Goal: Navigation & Orientation: Find specific page/section

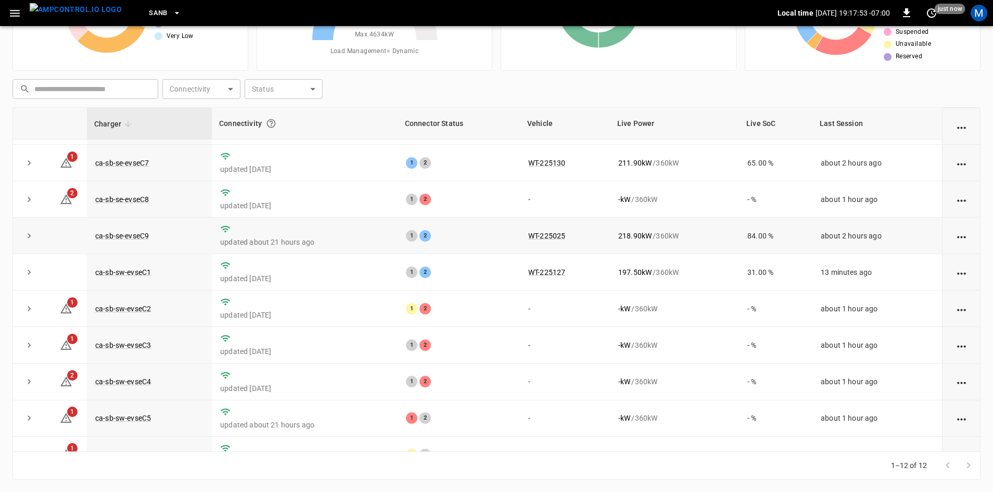
scroll to position [132, 0]
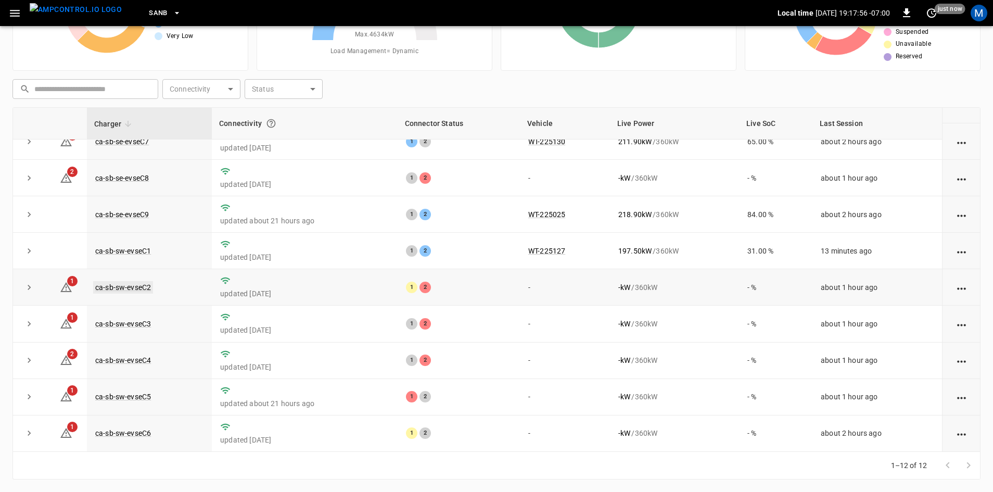
click at [127, 283] on link "ca-sb-sw-evseC2" at bounding box center [123, 287] width 60 height 12
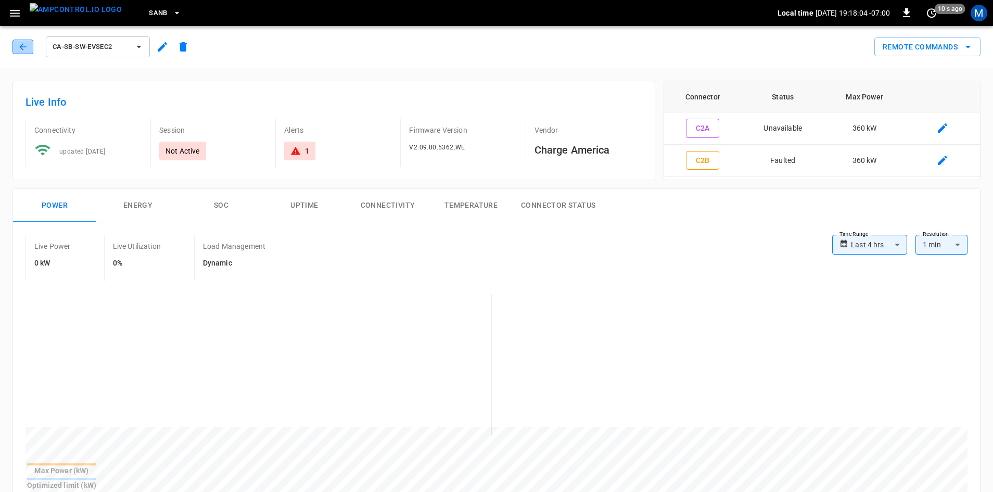
click at [28, 49] on icon "button" at bounding box center [23, 47] width 10 height 10
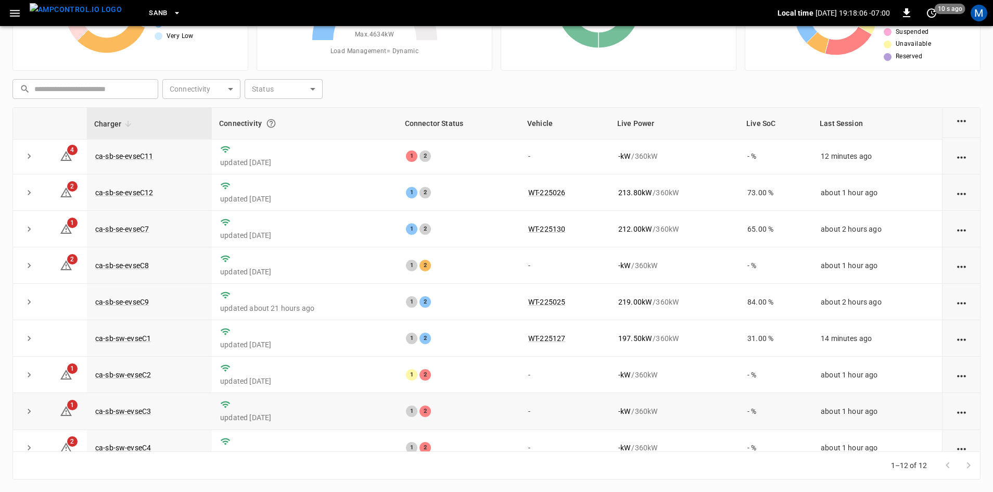
scroll to position [52, 0]
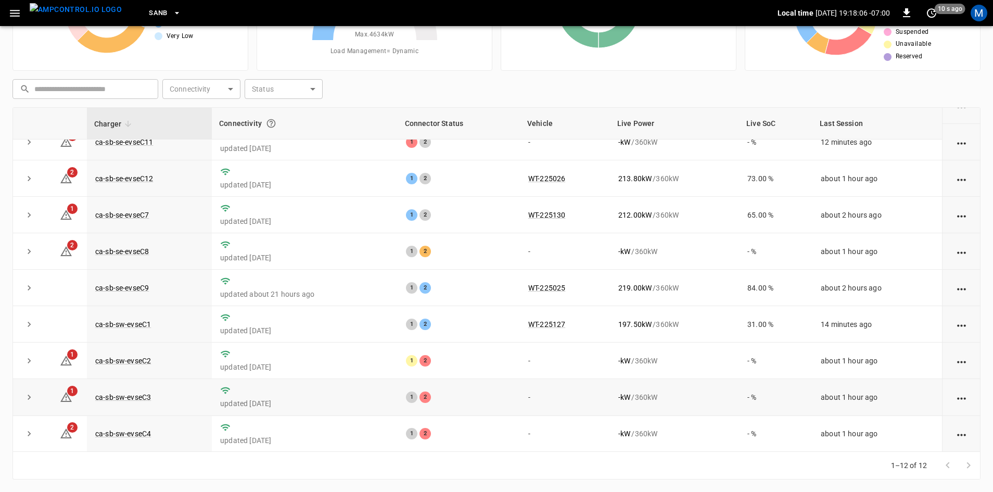
click at [438, 402] on div "1 2" at bounding box center [459, 396] width 106 height 11
click at [111, 402] on link "ca-sb-sw-evseC3" at bounding box center [123, 397] width 60 height 12
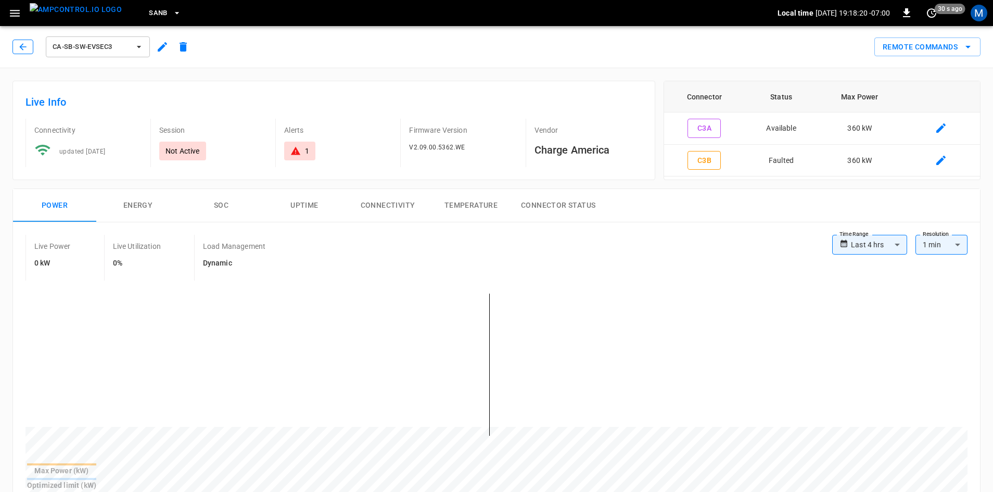
click at [23, 46] on icon "button" at bounding box center [23, 47] width 10 height 10
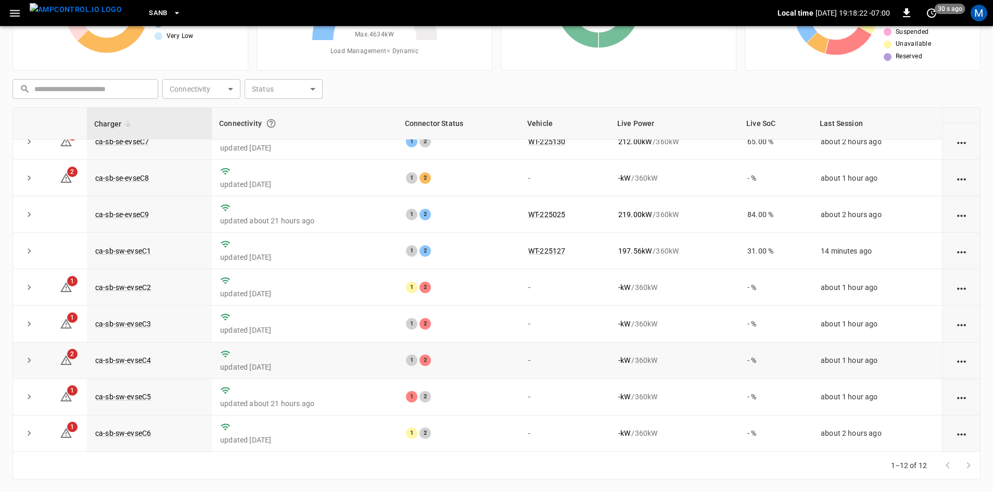
scroll to position [132, 0]
click at [123, 357] on link "ca-sb-sw-evseC4" at bounding box center [123, 360] width 60 height 12
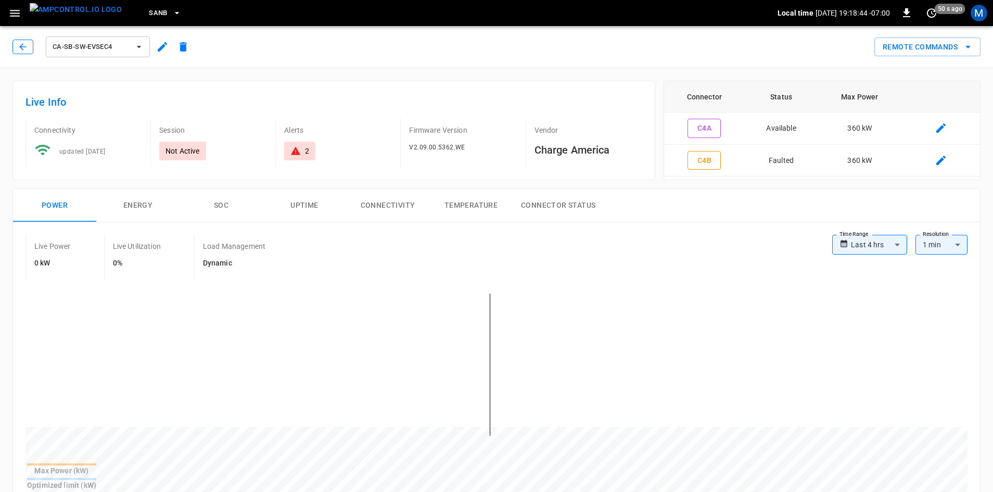
click at [18, 45] on icon "button" at bounding box center [23, 47] width 10 height 10
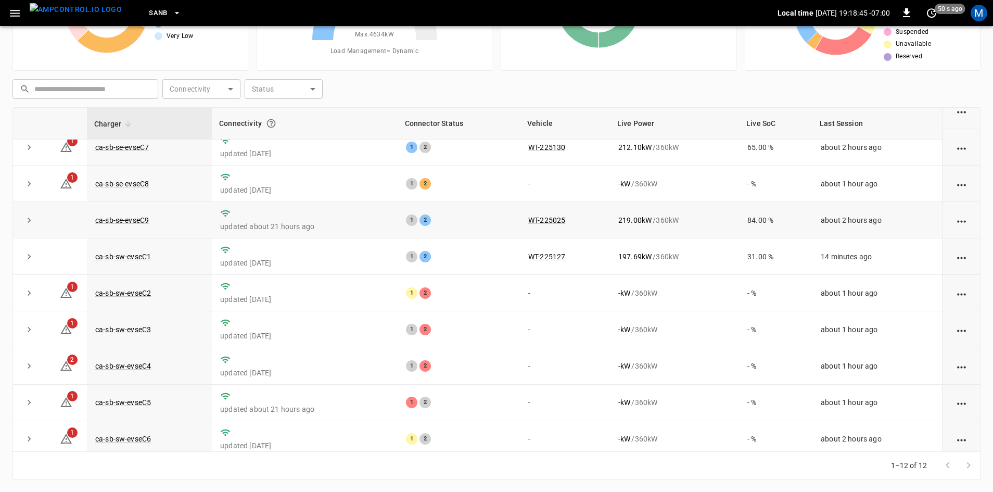
scroll to position [132, 0]
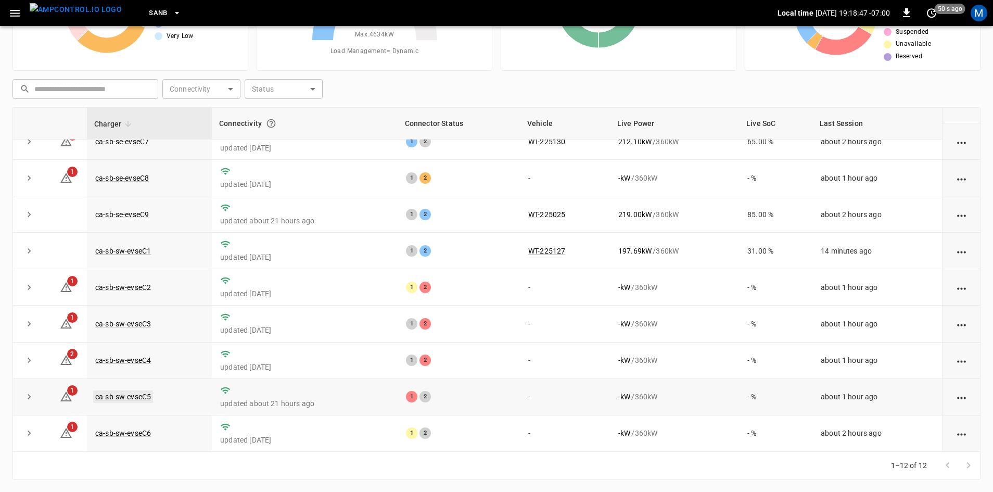
click at [111, 395] on link "ca-sb-sw-evseC5" at bounding box center [123, 396] width 60 height 12
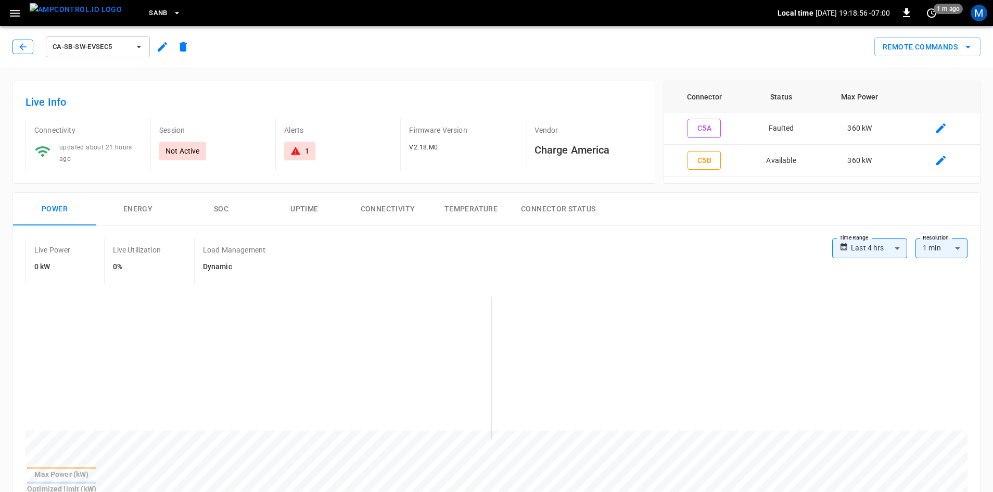
click at [27, 48] on icon "button" at bounding box center [23, 47] width 10 height 10
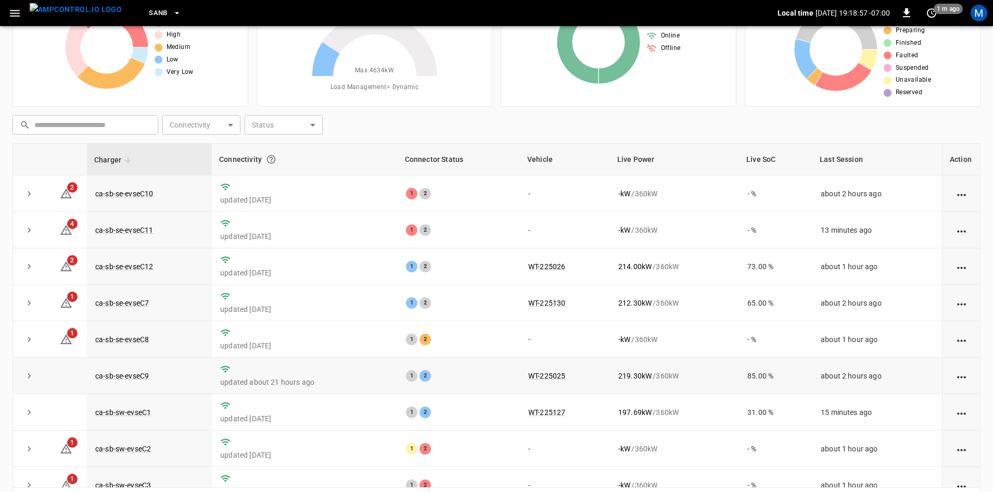
scroll to position [48, 0]
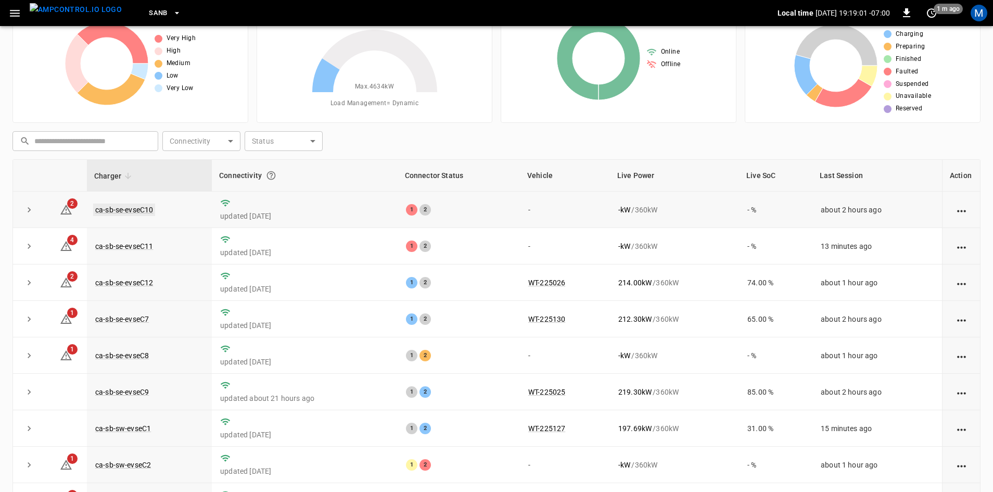
click at [152, 211] on link "ca-sb-se-evseC10" at bounding box center [124, 210] width 62 height 12
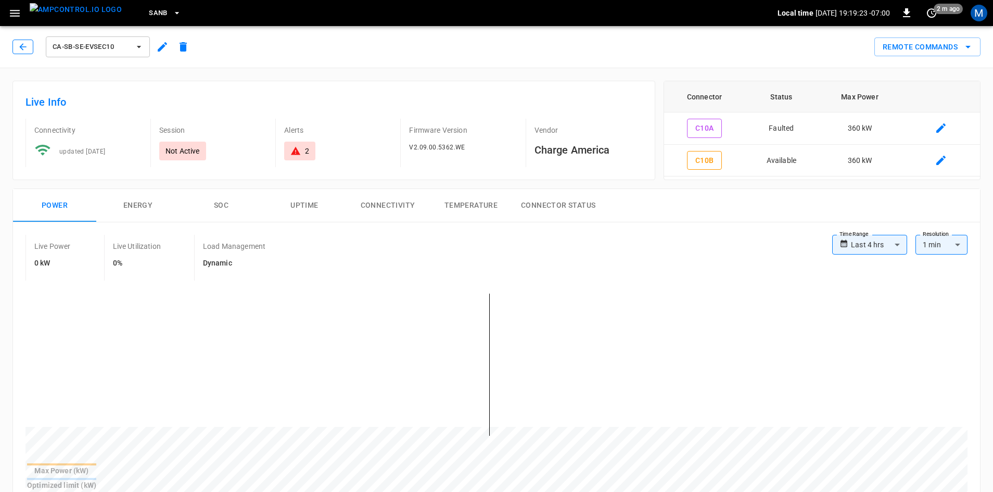
click at [25, 49] on icon "button" at bounding box center [23, 47] width 10 height 10
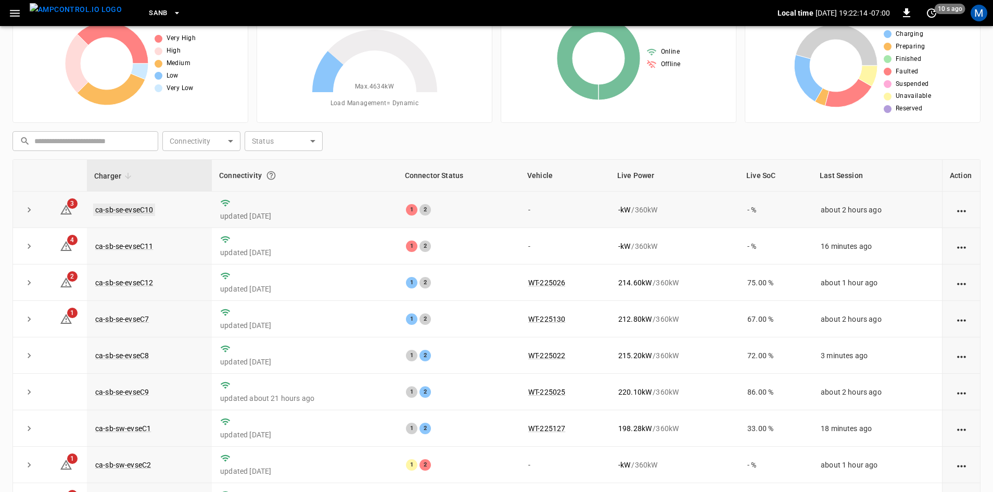
click at [141, 211] on link "ca-sb-se-evseC10" at bounding box center [124, 210] width 62 height 12
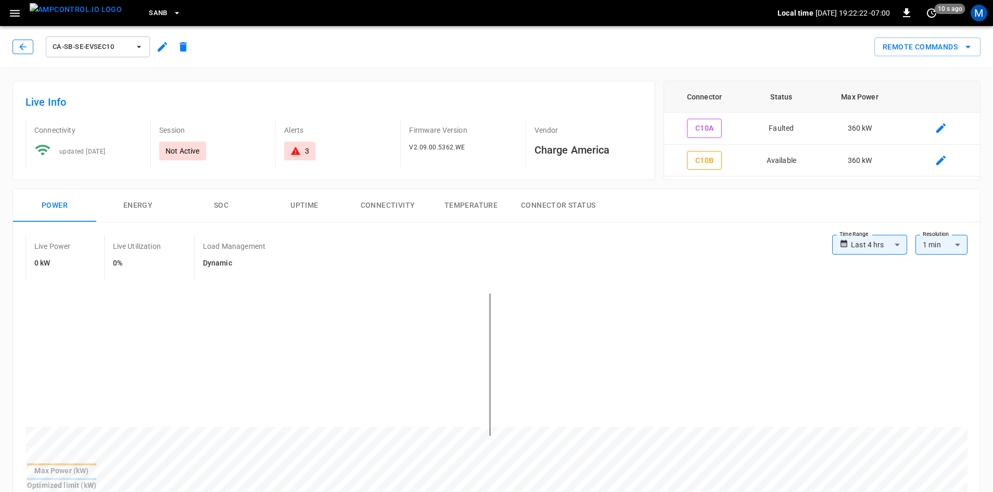
click at [21, 46] on icon "button" at bounding box center [23, 47] width 10 height 10
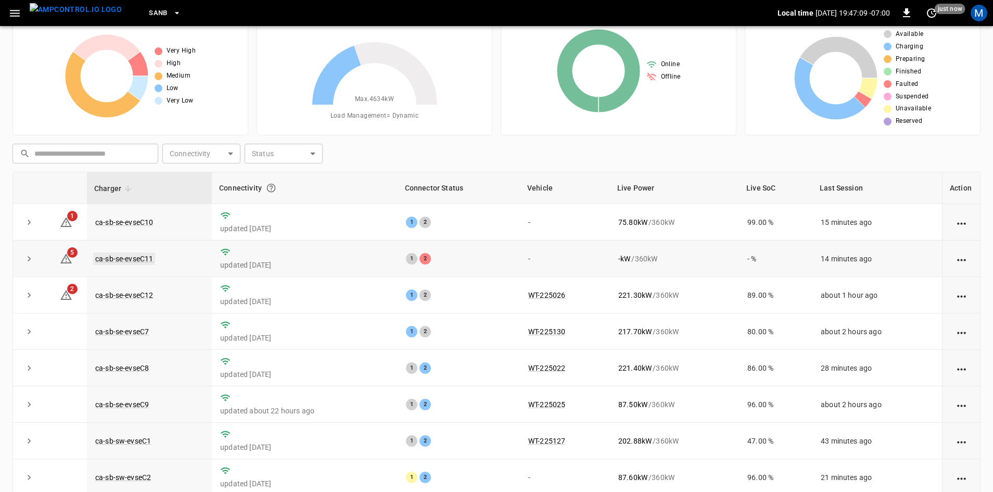
click at [140, 259] on link "ca-sb-se-evseC11" at bounding box center [124, 258] width 62 height 12
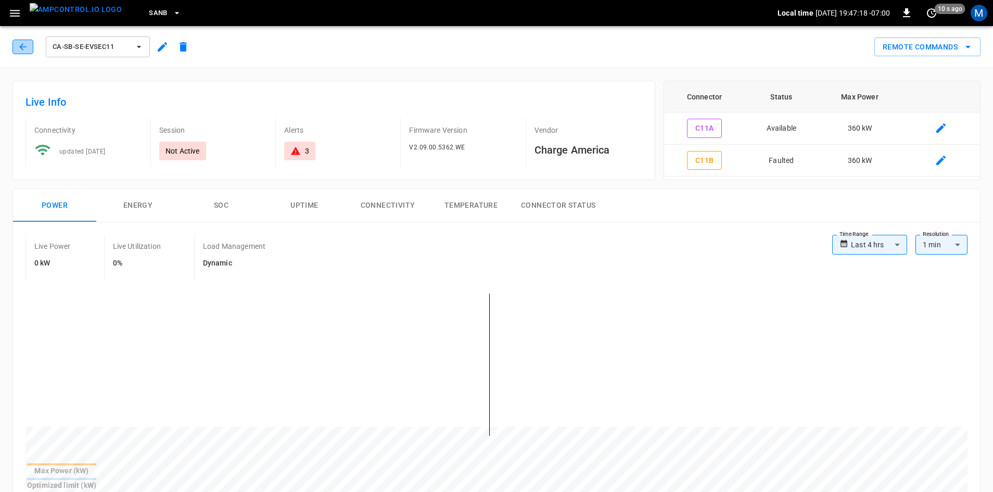
click at [20, 48] on icon "button" at bounding box center [23, 47] width 10 height 10
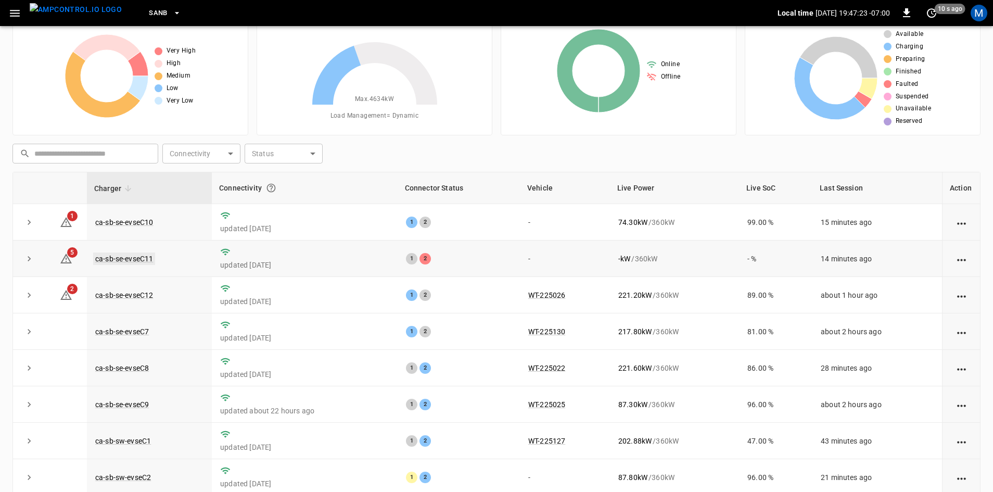
click at [120, 256] on link "ca-sb-se-evseC11" at bounding box center [124, 258] width 62 height 12
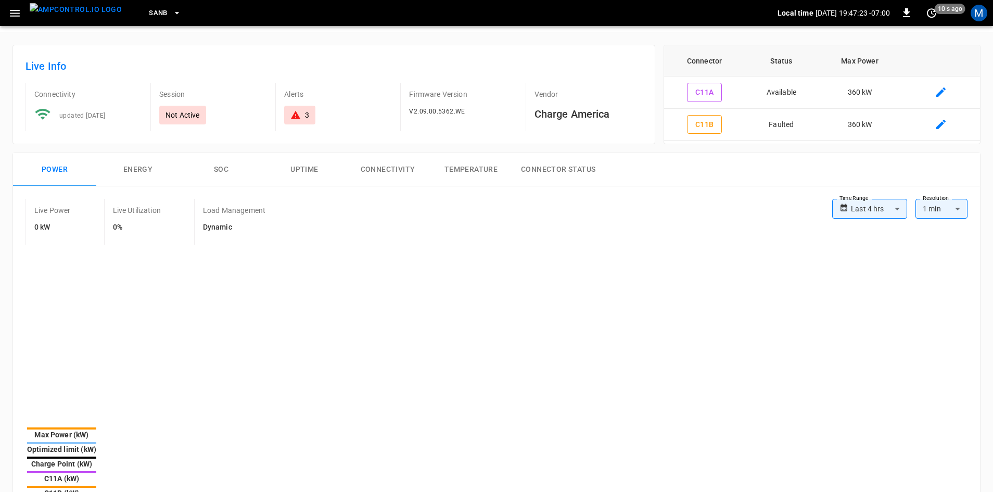
type input "**********"
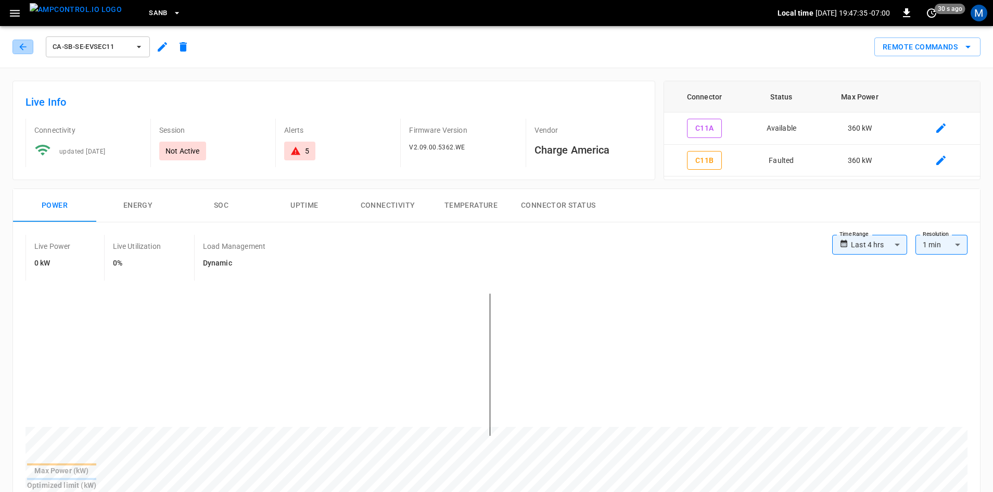
drag, startPoint x: 14, startPoint y: 45, endPoint x: 140, endPoint y: 238, distance: 231.3
click at [19, 46] on icon "button" at bounding box center [23, 47] width 10 height 10
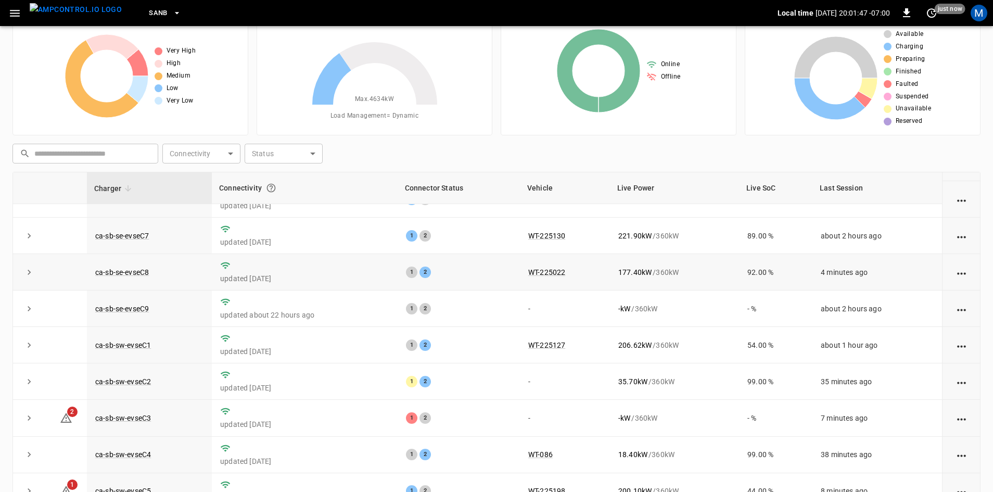
scroll to position [132, 0]
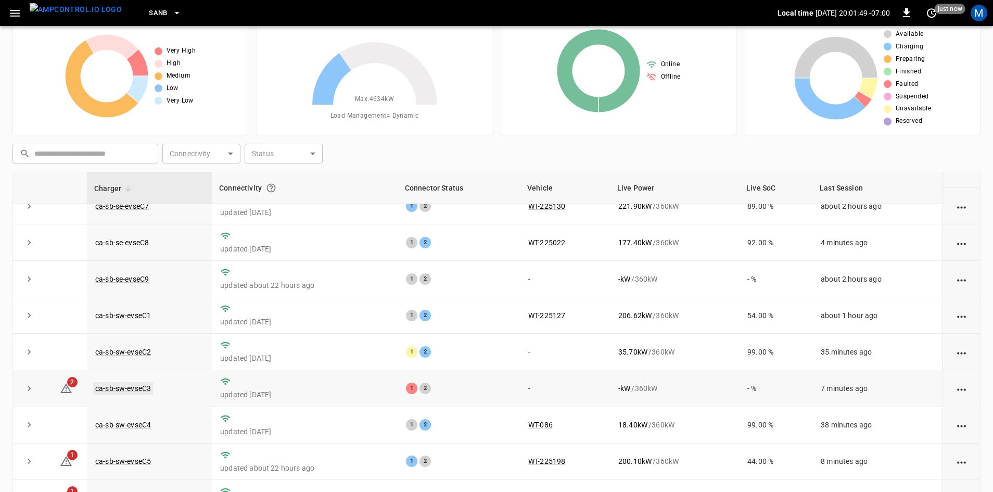
click at [147, 388] on link "ca-sb-sw-evseC3" at bounding box center [123, 388] width 60 height 12
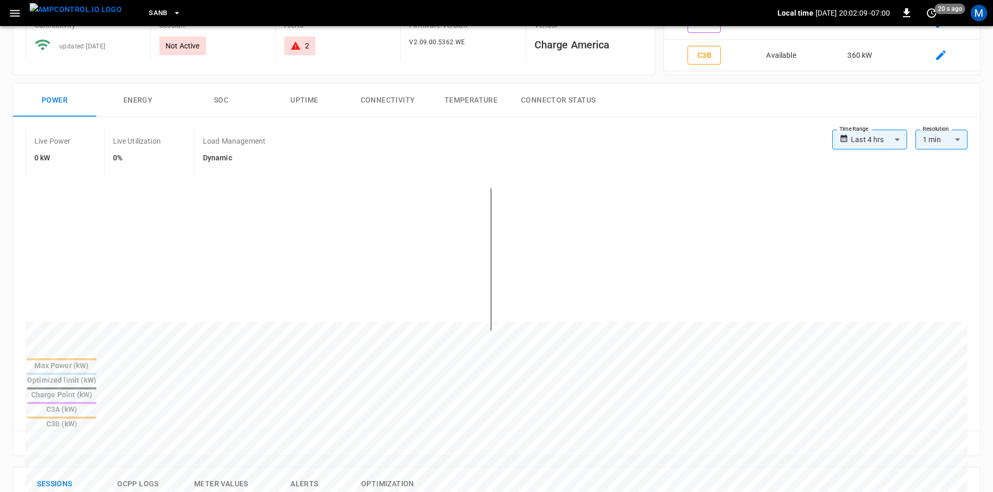
scroll to position [104, 0]
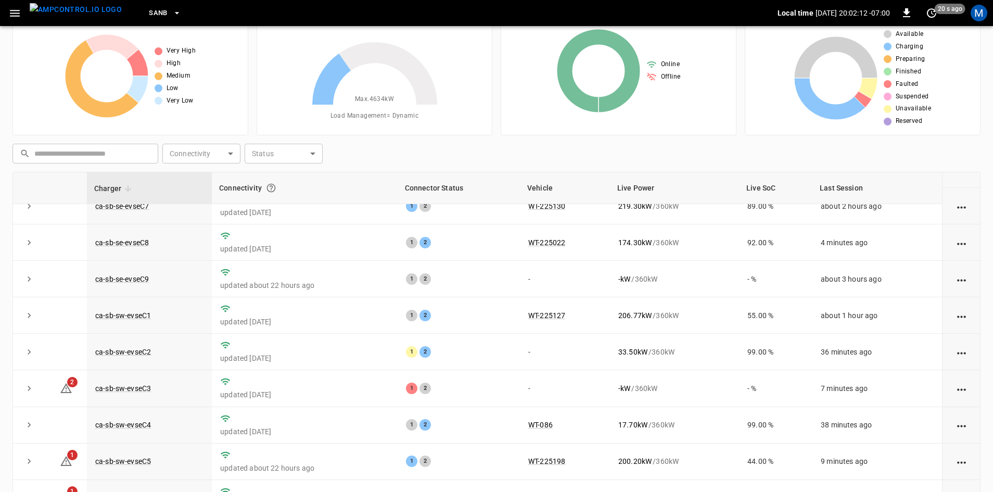
scroll to position [132, 0]
click at [132, 390] on link "ca-sb-sw-evseC3" at bounding box center [123, 388] width 60 height 12
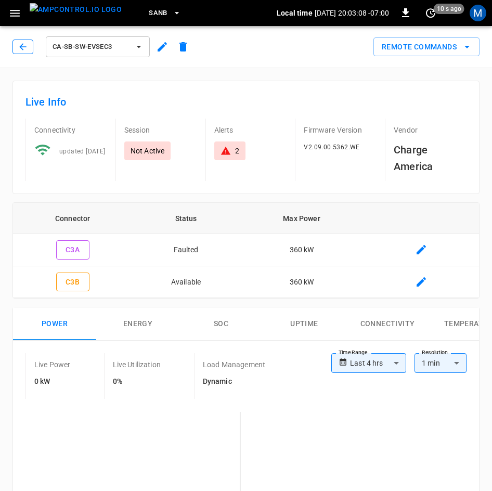
click at [18, 46] on icon "button" at bounding box center [23, 47] width 10 height 10
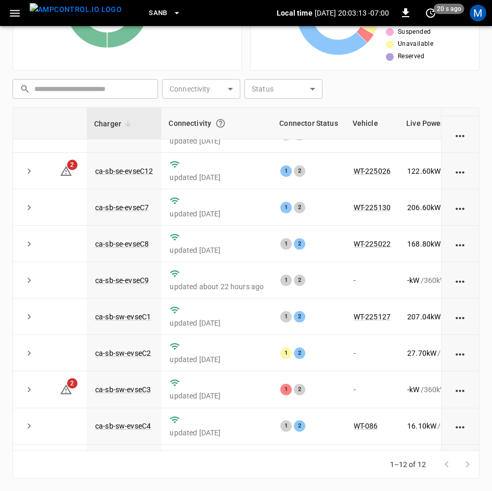
scroll to position [104, 0]
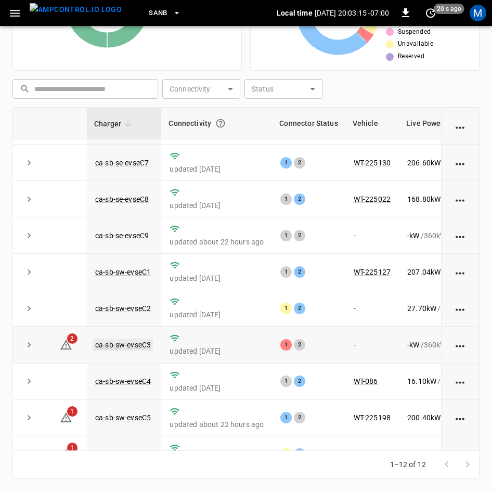
click at [132, 346] on link "ca-sb-sw-evseC3" at bounding box center [123, 345] width 60 height 12
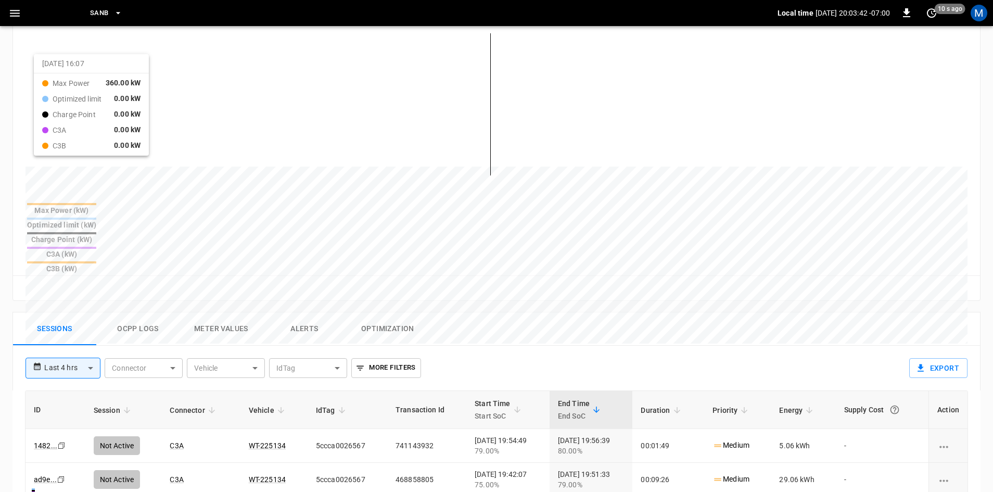
scroll to position [208, 0]
